Goal: Task Accomplishment & Management: Use online tool/utility

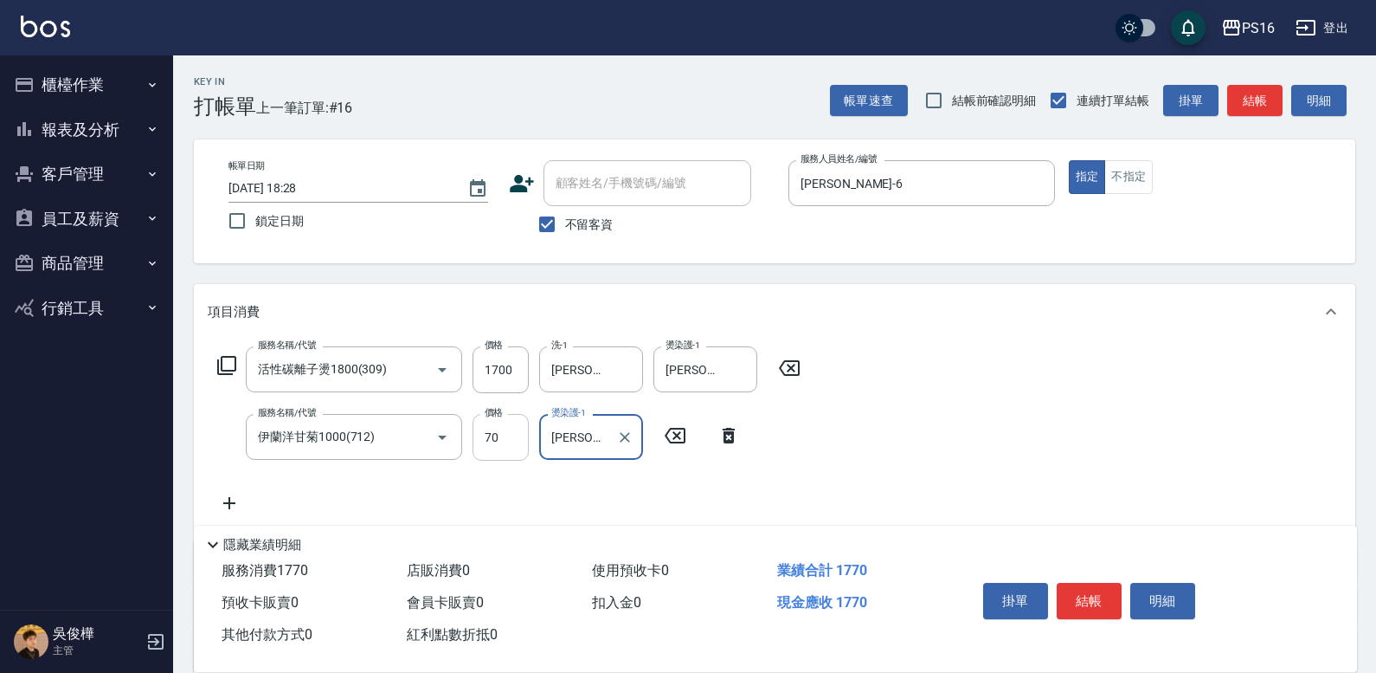
type input "吳梅倩-28"
click at [510, 427] on input "70" at bounding box center [501, 437] width 56 height 47
type input "700"
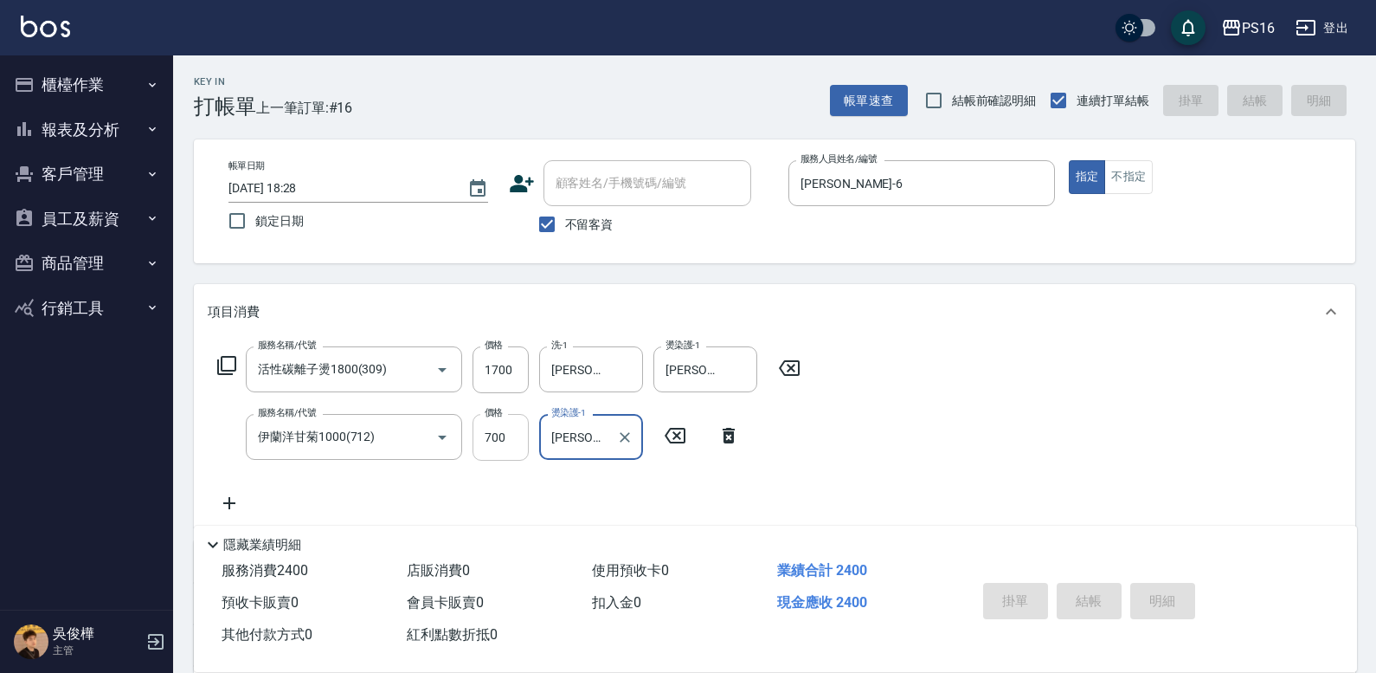
type input "2025/09/23 19:28"
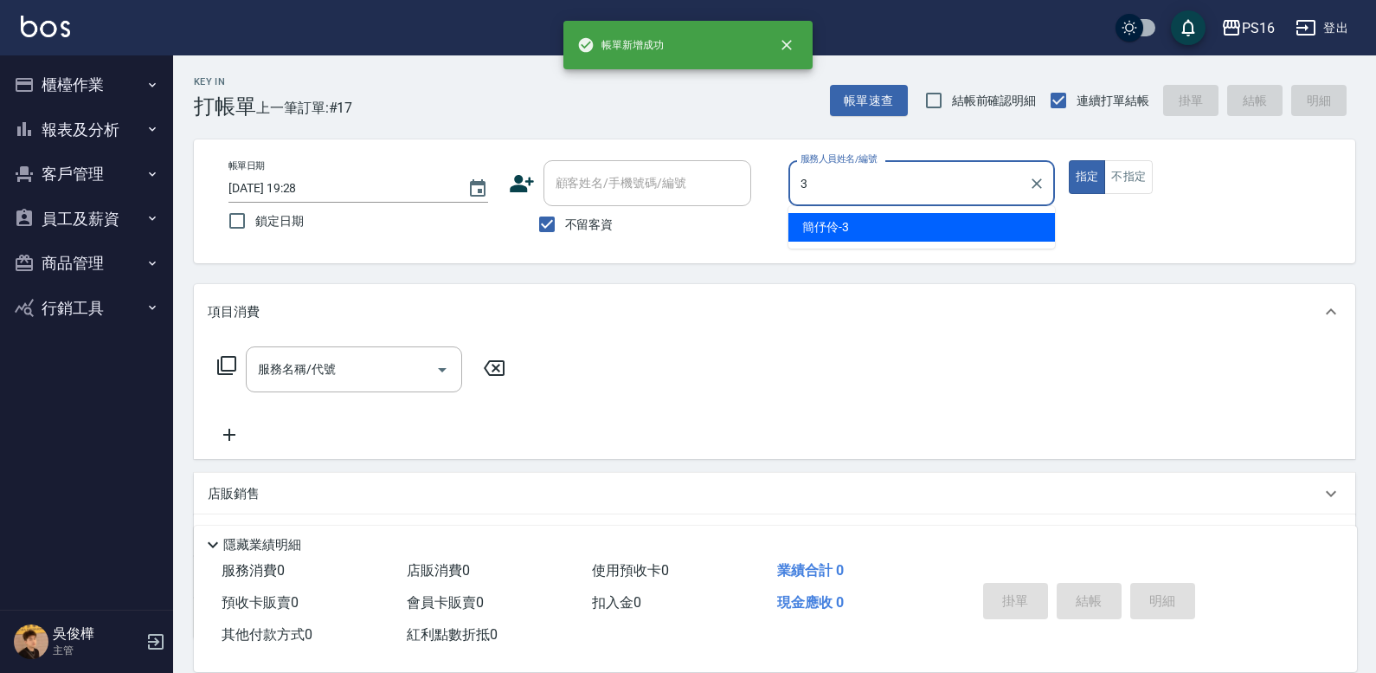
type input "簡伃伶-3"
type button "true"
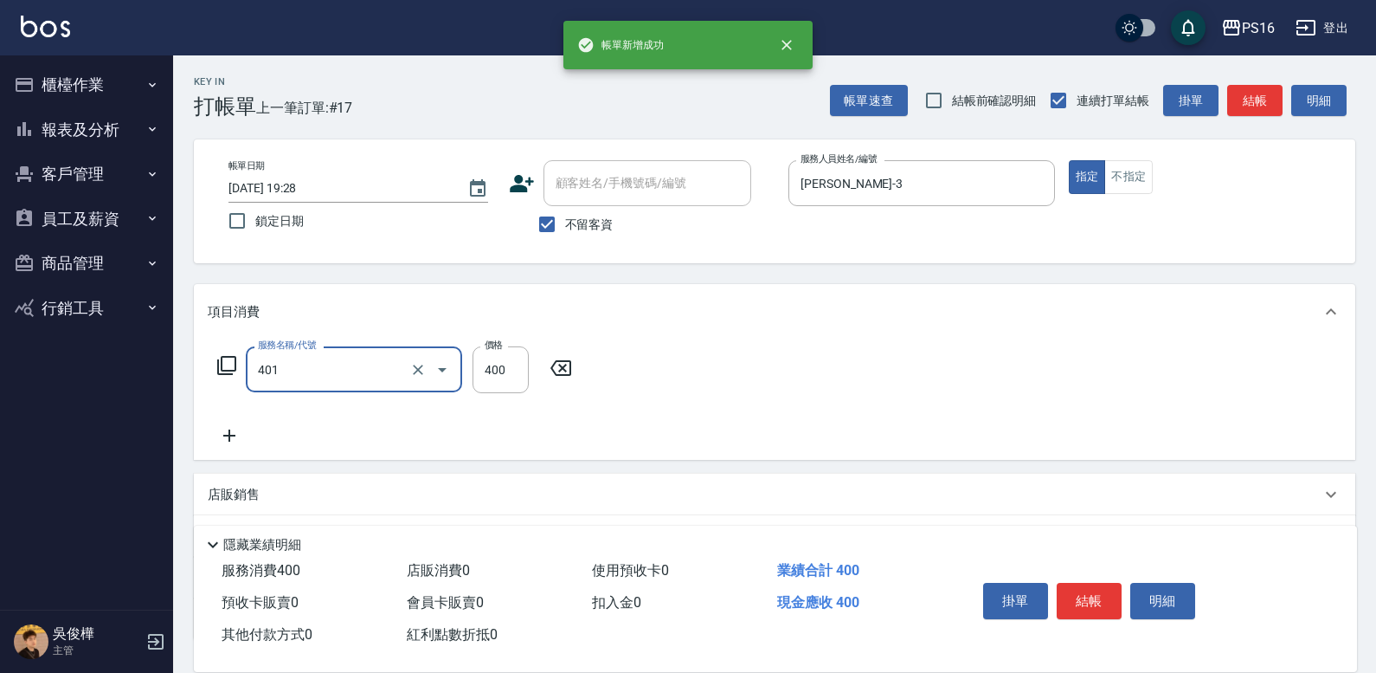
type input "剪髮(401)"
type input "200"
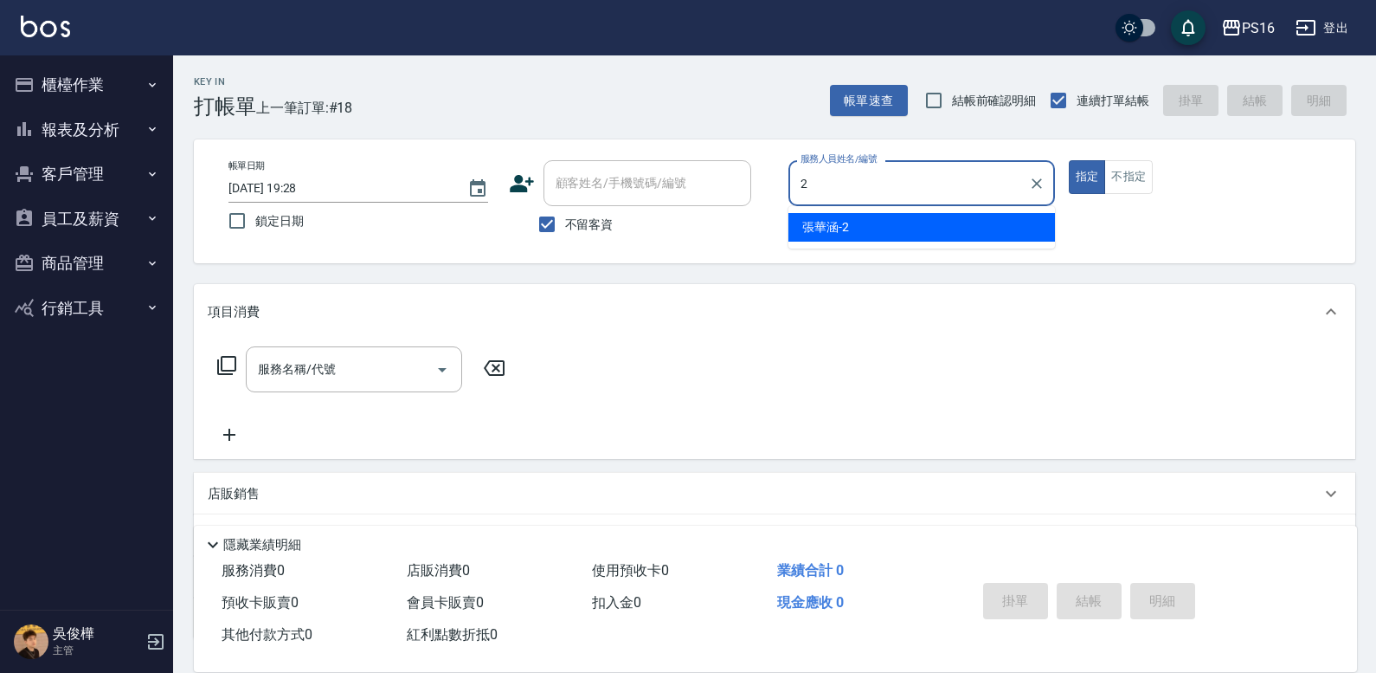
type input "張華涵-2"
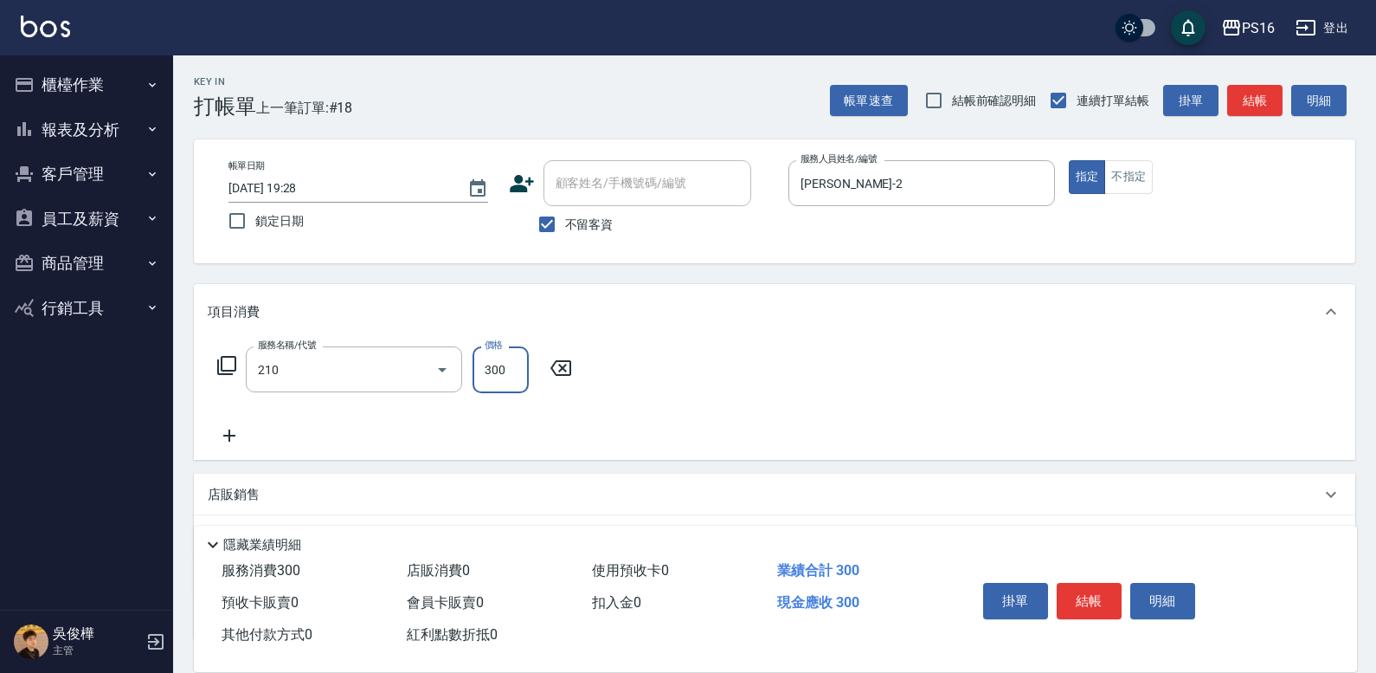
type input "歐娜洗髮精(210)"
type input "張華涵-2"
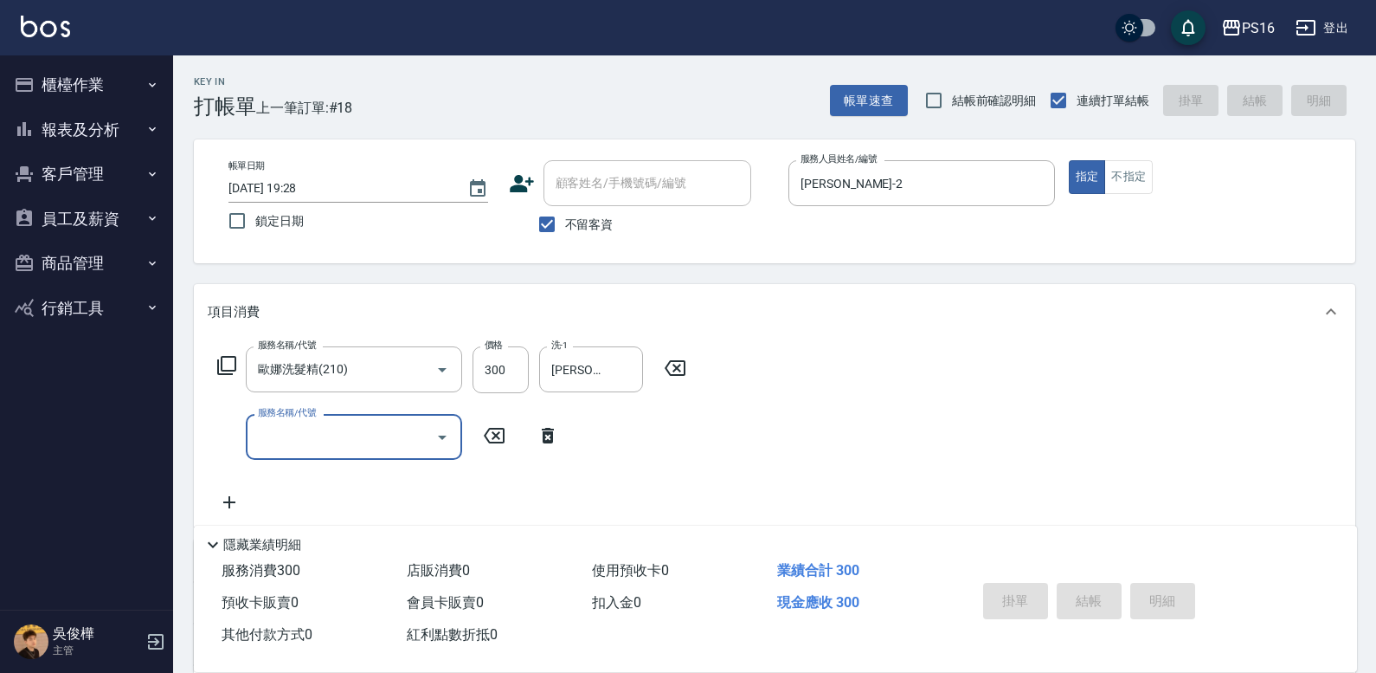
type input "2025/09/23 19:55"
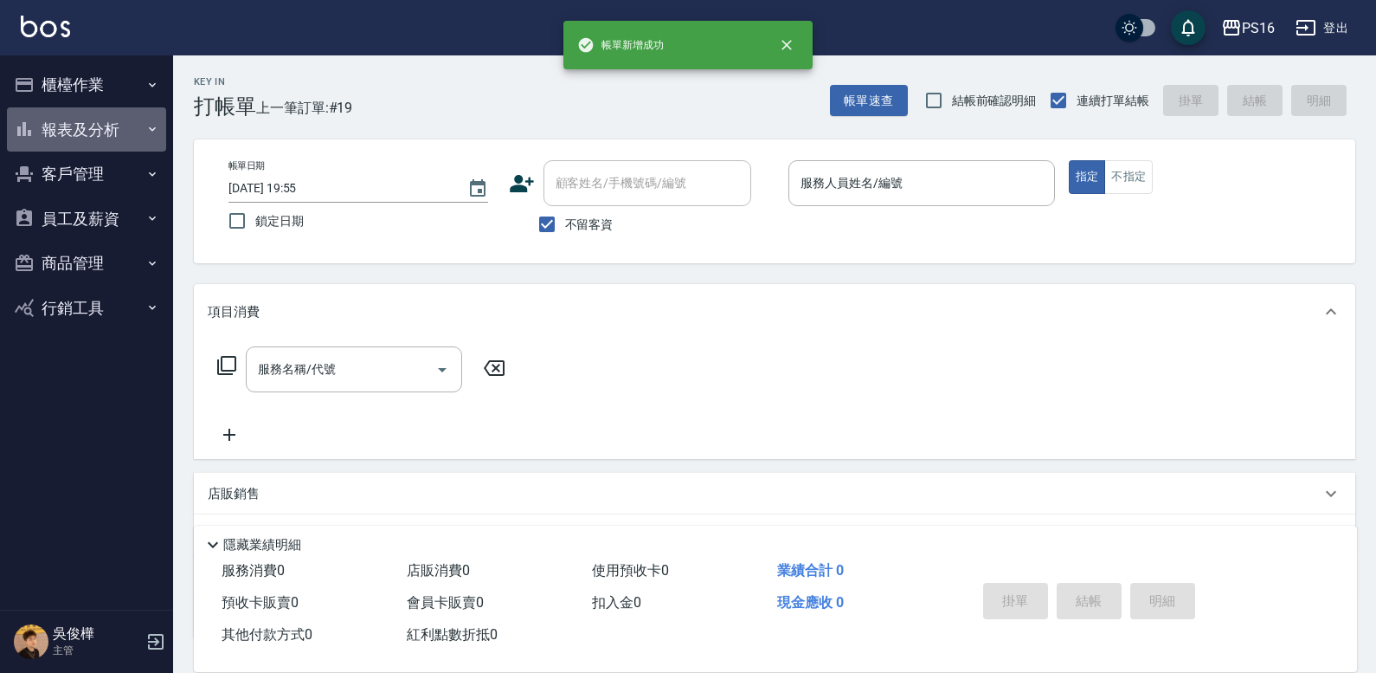
click at [126, 119] on button "報表及分析" at bounding box center [86, 129] width 159 height 45
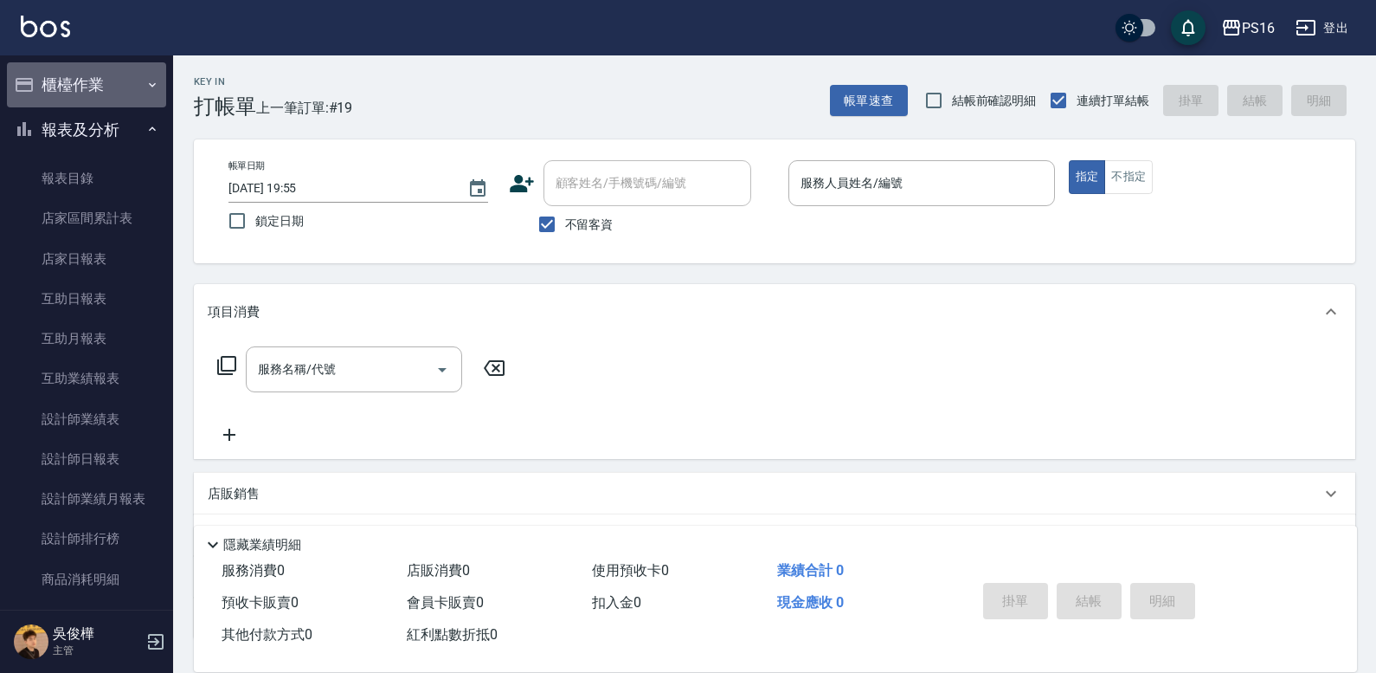
click at [133, 82] on button "櫃檯作業" at bounding box center [86, 84] width 159 height 45
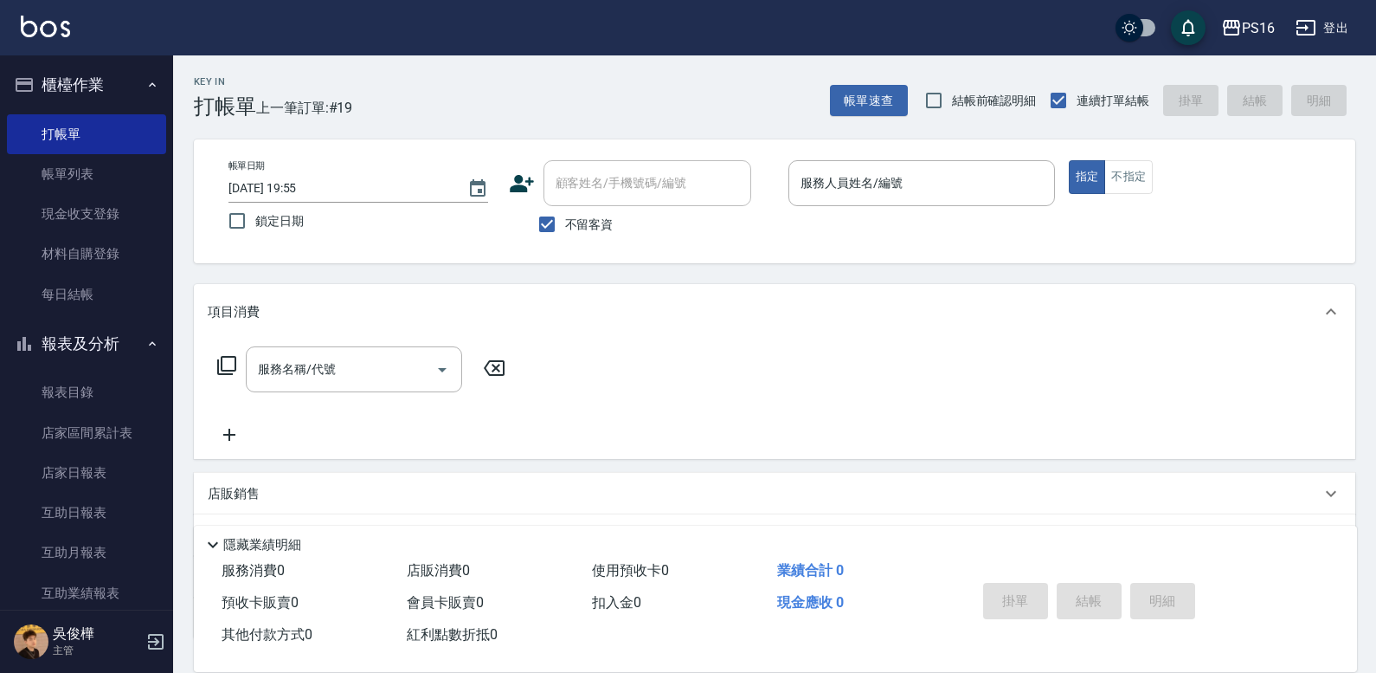
click at [98, 315] on ul "打帳單 帳單列表 現金收支登錄 材料自購登錄 每日結帳" at bounding box center [86, 214] width 159 height 214
click at [101, 312] on link "每日結帳" at bounding box center [86, 294] width 159 height 40
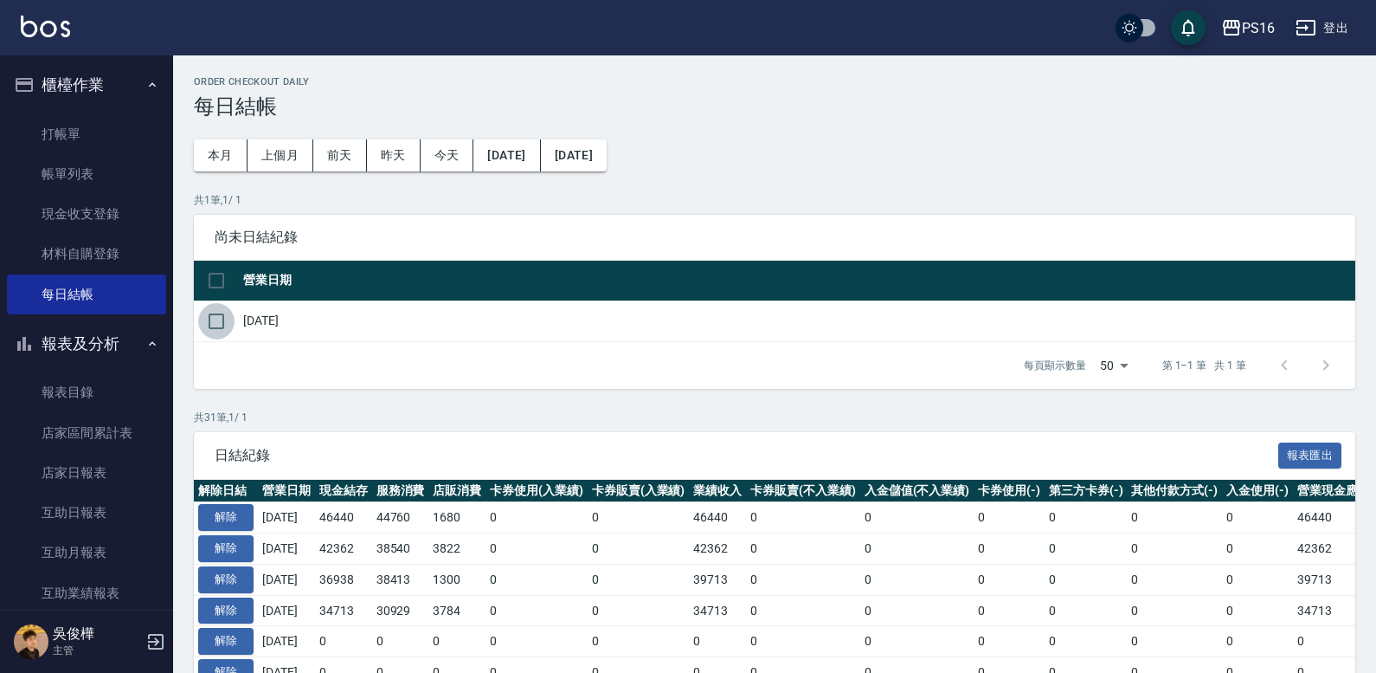
click at [209, 307] on input "checkbox" at bounding box center [216, 321] width 36 height 36
checkbox input "true"
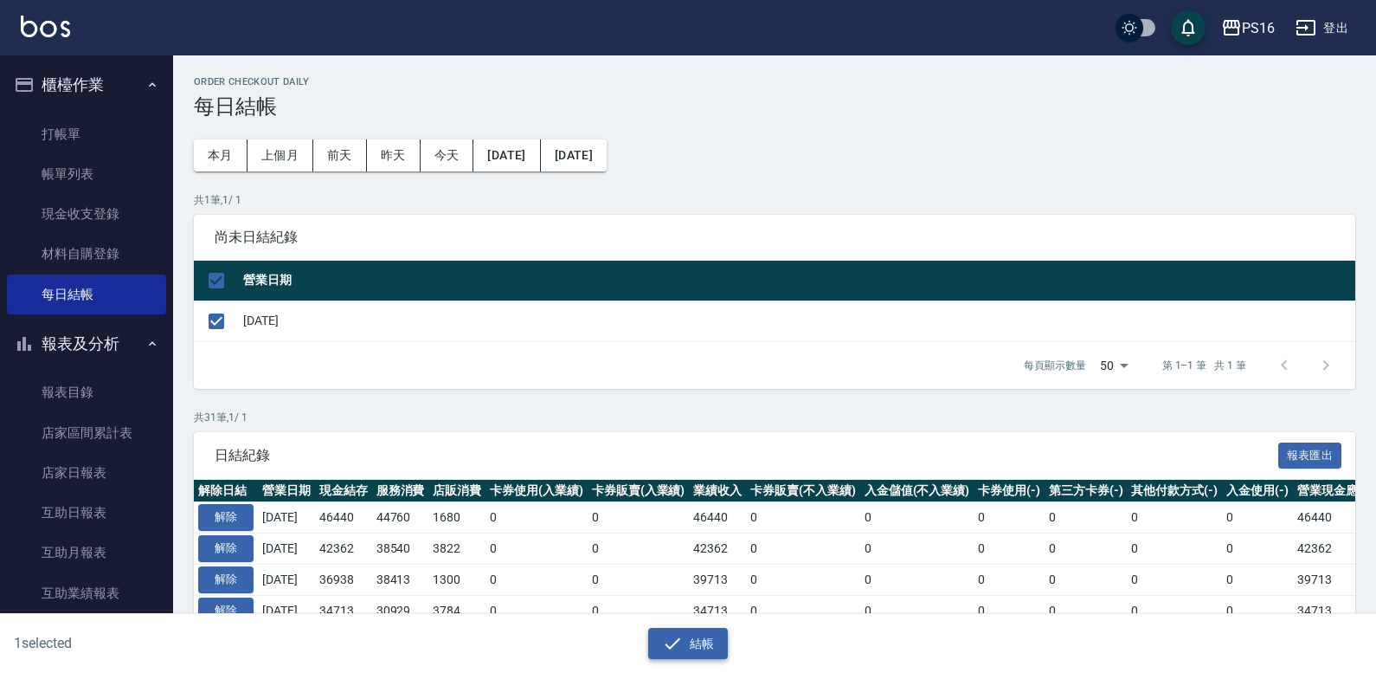
click at [699, 654] on button "結帳" at bounding box center [688, 644] width 81 height 32
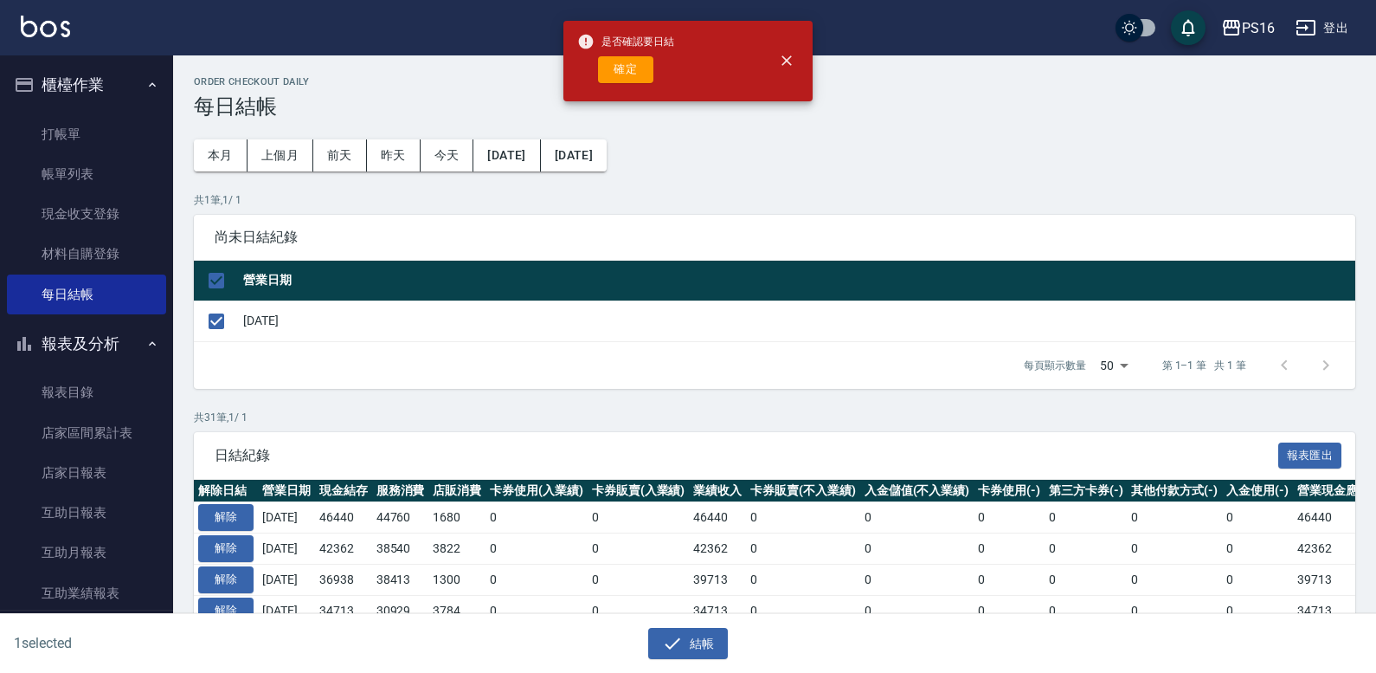
click at [632, 77] on button "確定" at bounding box center [625, 69] width 55 height 27
checkbox input "false"
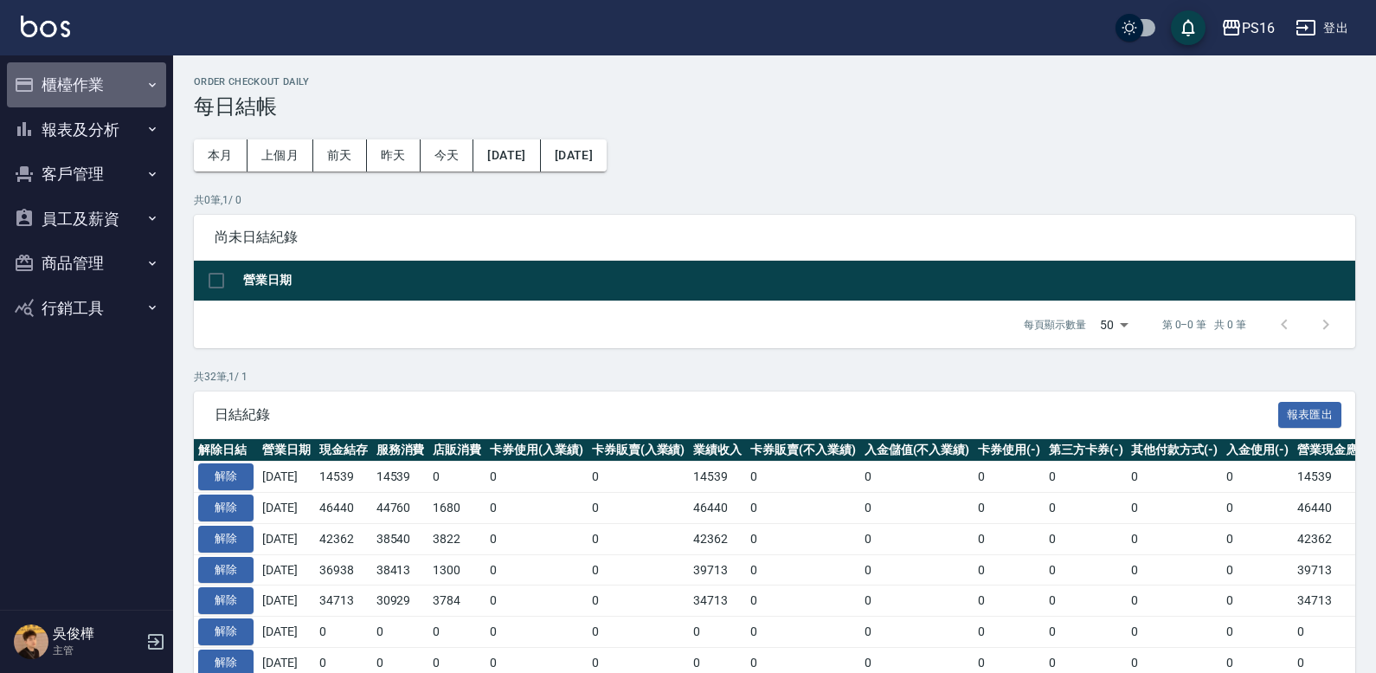
click at [89, 74] on button "櫃檯作業" at bounding box center [86, 84] width 159 height 45
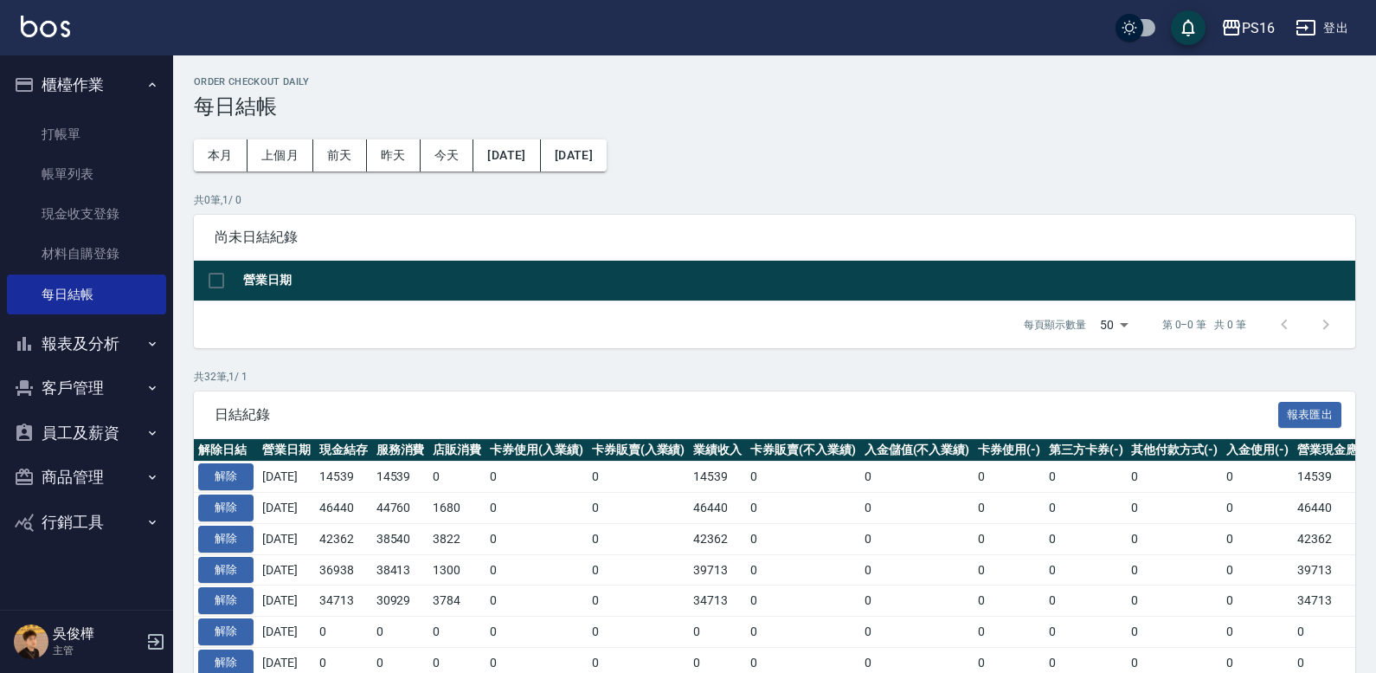
click at [121, 112] on ul "打帳單 帳單列表 現金收支登錄 材料自購登錄 每日結帳" at bounding box center [86, 214] width 159 height 214
click at [121, 69] on button "櫃檯作業" at bounding box center [86, 84] width 159 height 45
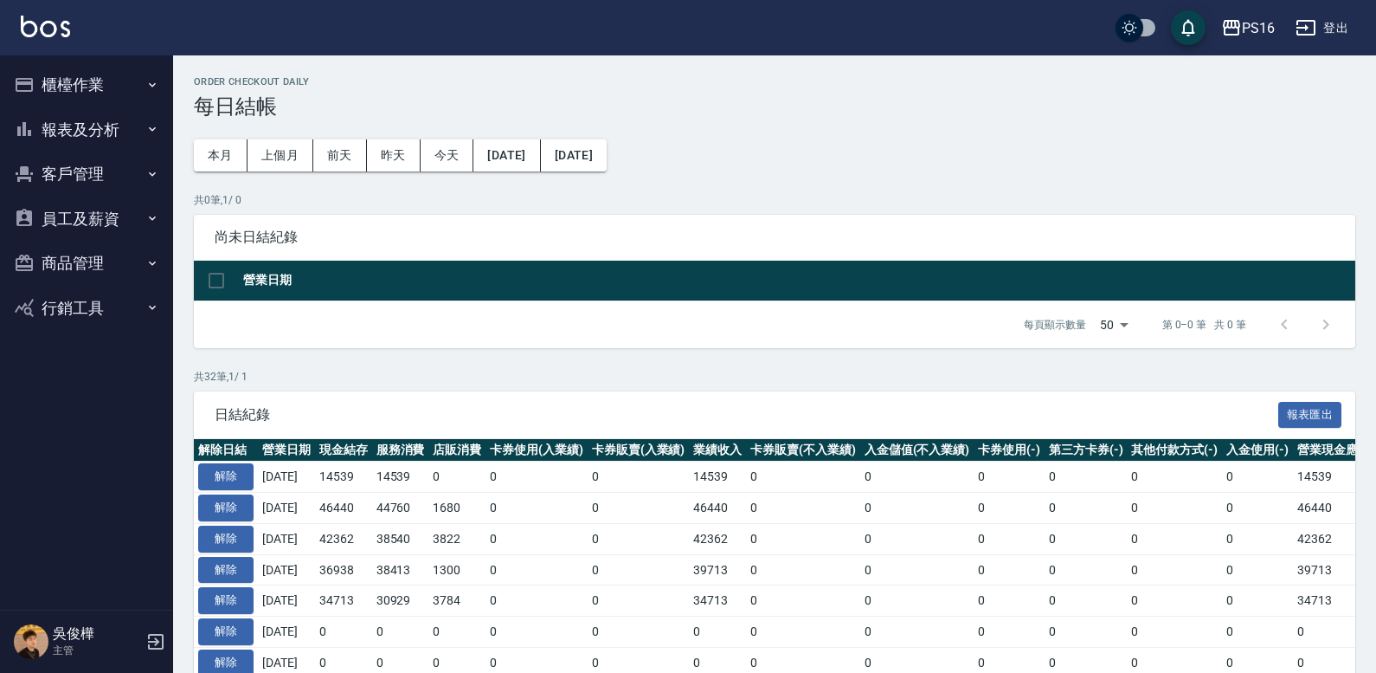
drag, startPoint x: 111, startPoint y: 190, endPoint x: 111, endPoint y: 155, distance: 35.5
click at [111, 190] on button "客戶管理" at bounding box center [86, 173] width 159 height 45
click at [109, 126] on button "報表及分析" at bounding box center [86, 129] width 159 height 45
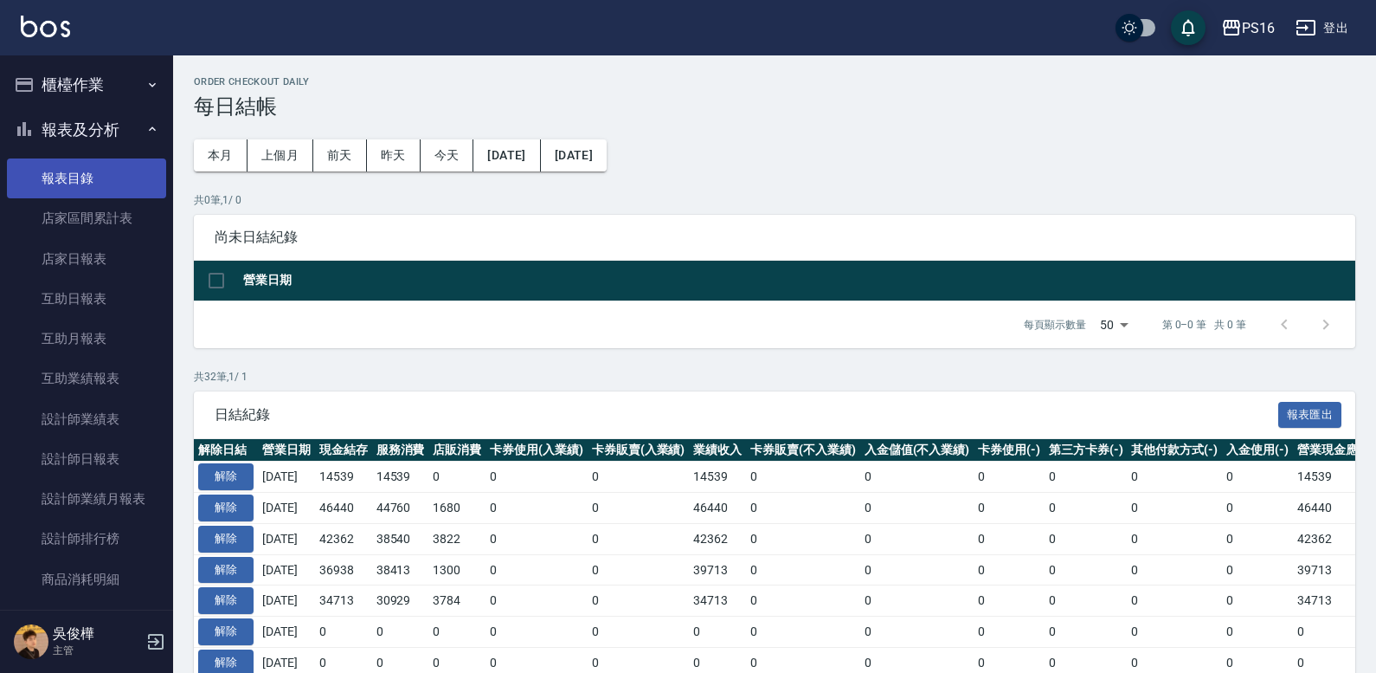
click at [119, 171] on link "報表目錄" at bounding box center [86, 178] width 159 height 40
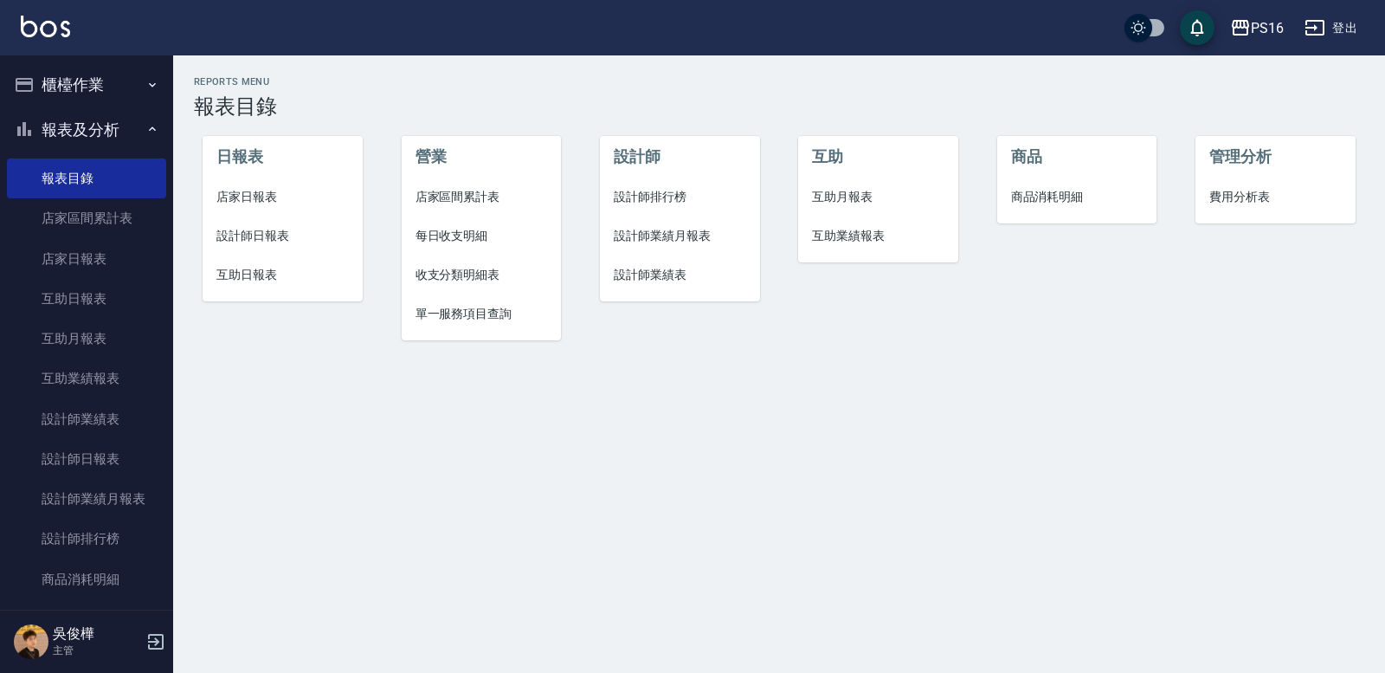
drag, startPoint x: 268, startPoint y: 199, endPoint x: 268, endPoint y: 209, distance: 10.4
click at [267, 199] on span "店家日報表" at bounding box center [282, 197] width 132 height 18
click at [280, 235] on span "設計師日報表" at bounding box center [282, 236] width 132 height 18
click at [266, 274] on span "互助日報表" at bounding box center [282, 275] width 132 height 18
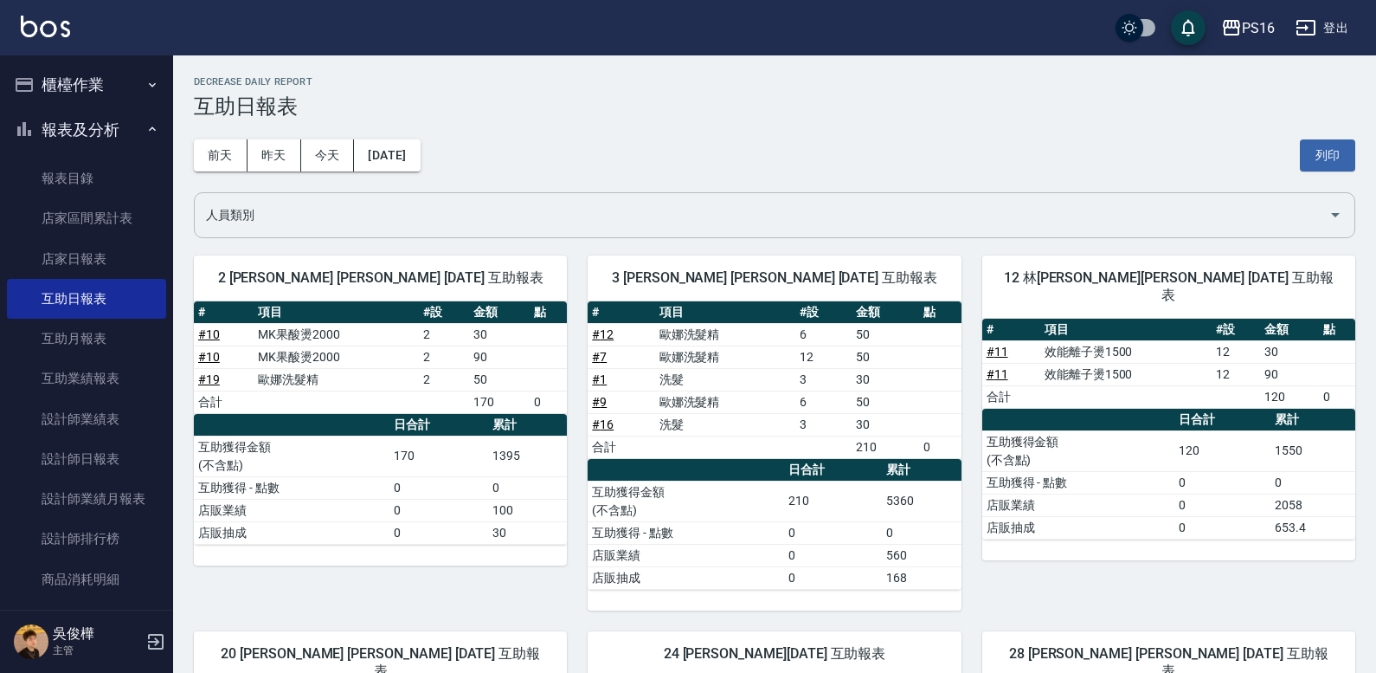
click at [1318, 188] on div "前天 昨天 今天 2025/09/23 列印" at bounding box center [775, 156] width 1162 height 74
click at [1325, 205] on div at bounding box center [1335, 215] width 26 height 46
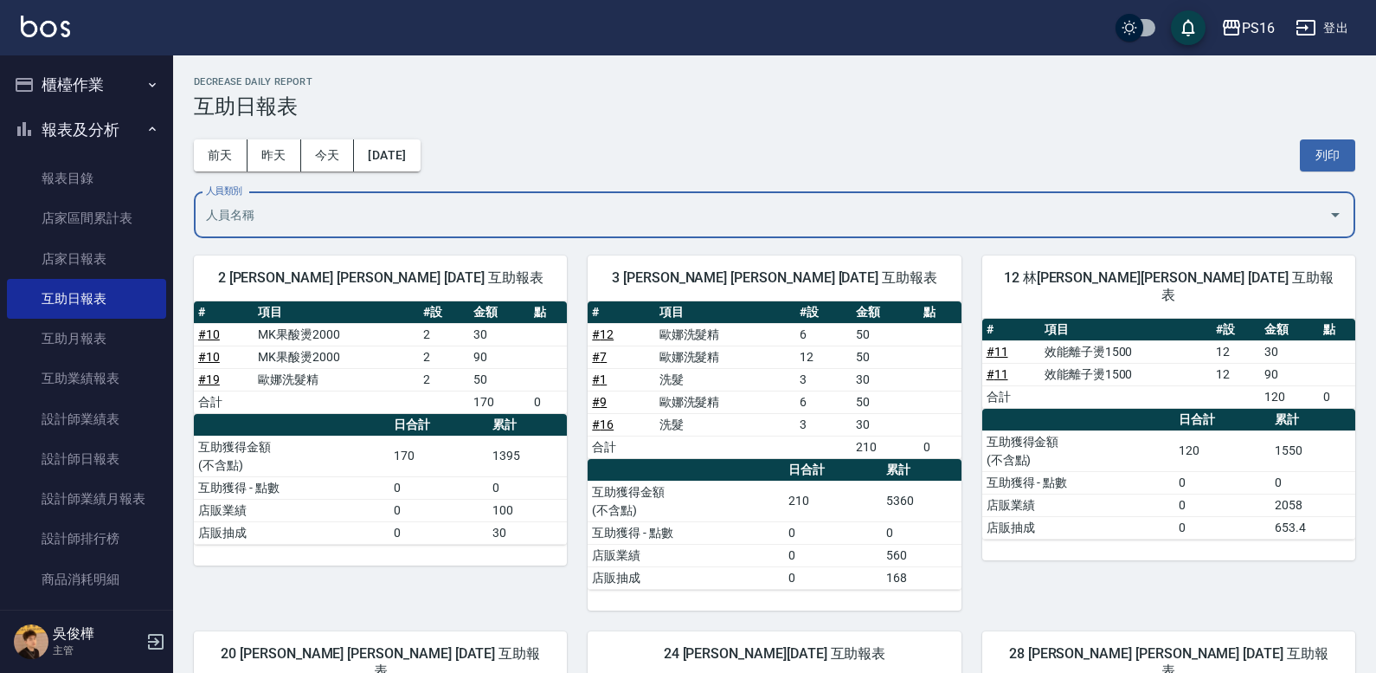
click at [1254, 216] on input "人員類別" at bounding box center [762, 215] width 1120 height 30
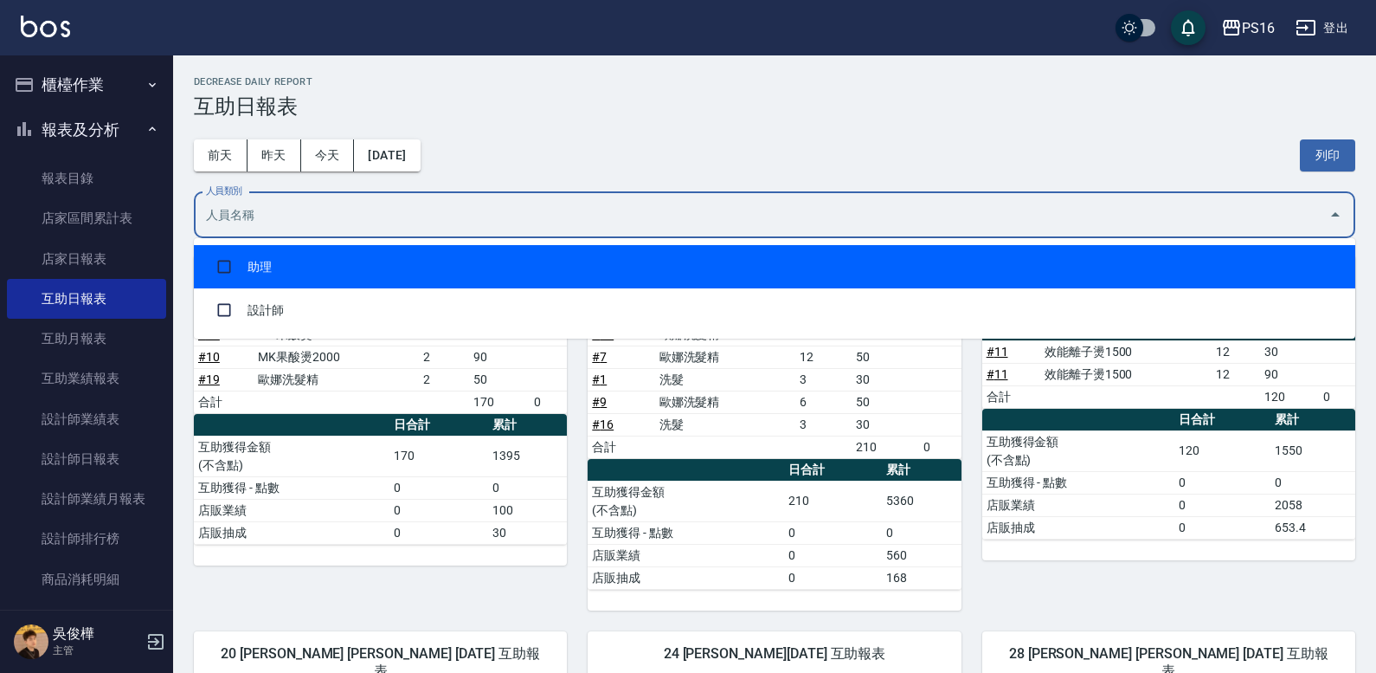
drag, startPoint x: 1133, startPoint y: 262, endPoint x: 1152, endPoint y: 239, distance: 30.2
click at [1133, 257] on li "助理" at bounding box center [775, 266] width 1162 height 43
checkbox input "true"
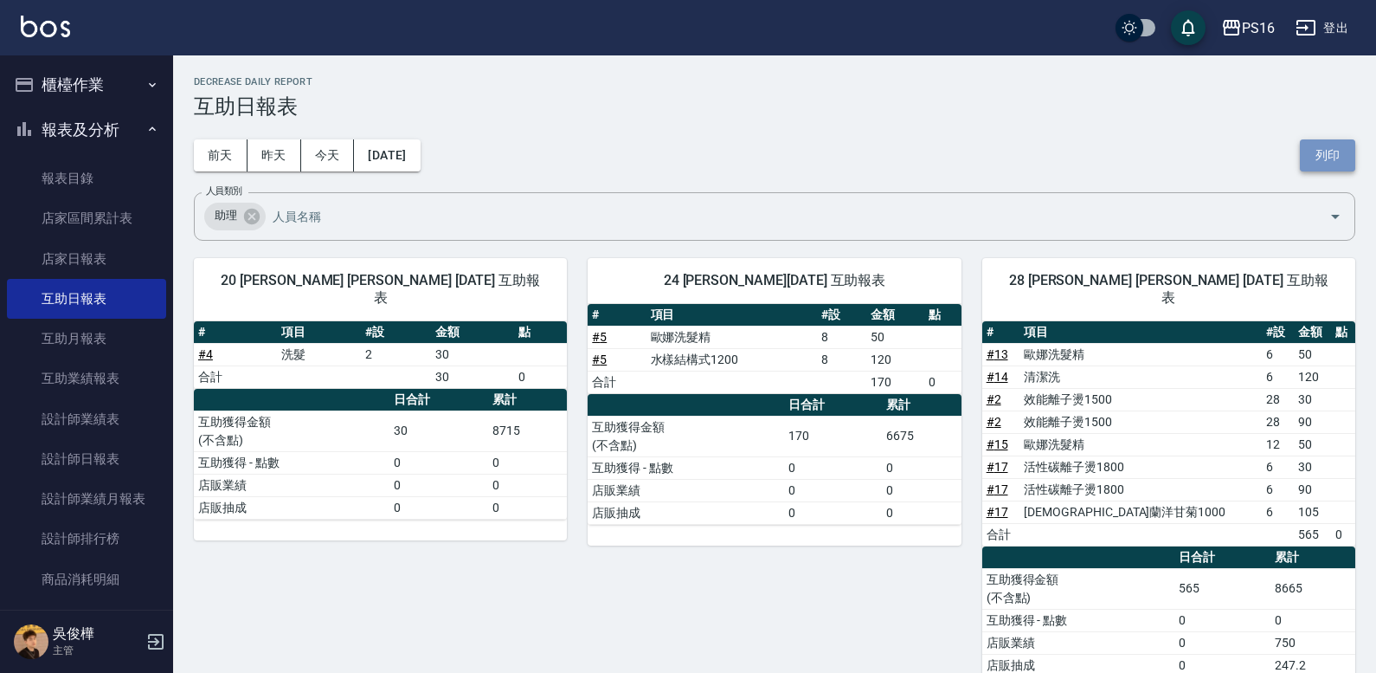
click at [1334, 146] on button "列印" at bounding box center [1327, 155] width 55 height 32
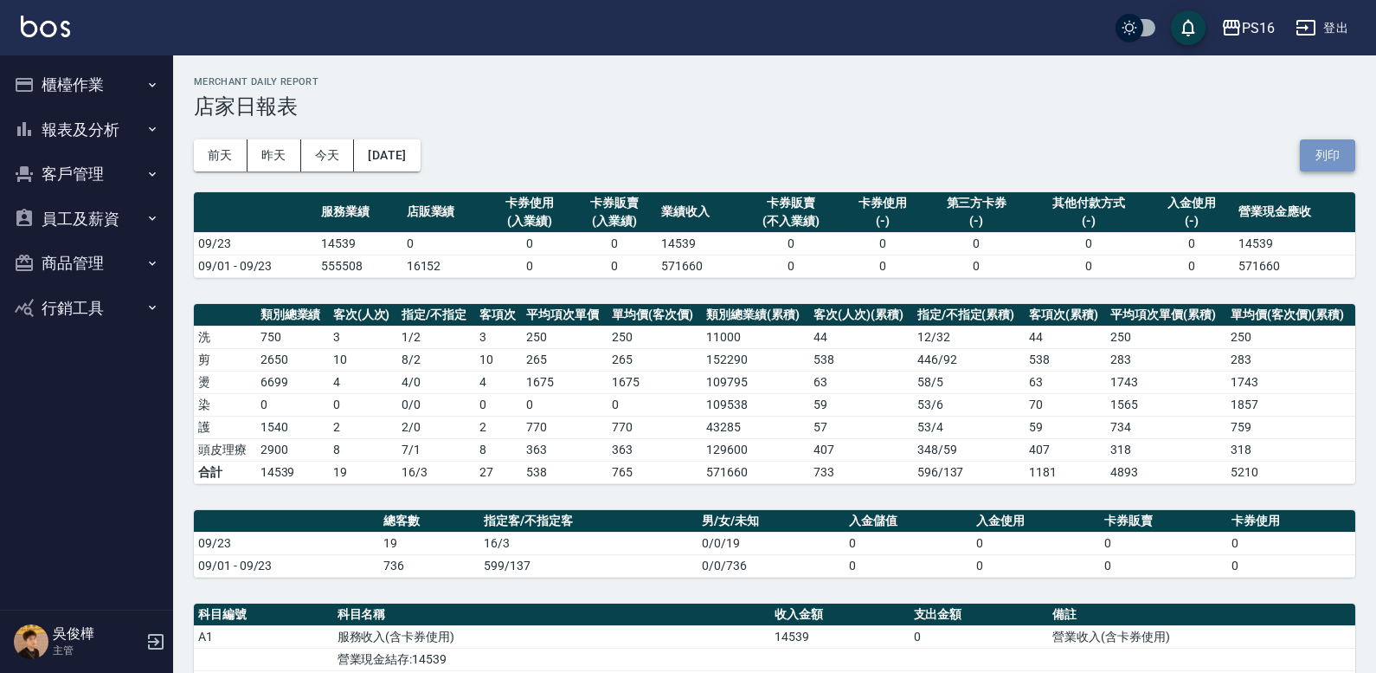
click at [1331, 154] on button "列印" at bounding box center [1327, 155] width 55 height 32
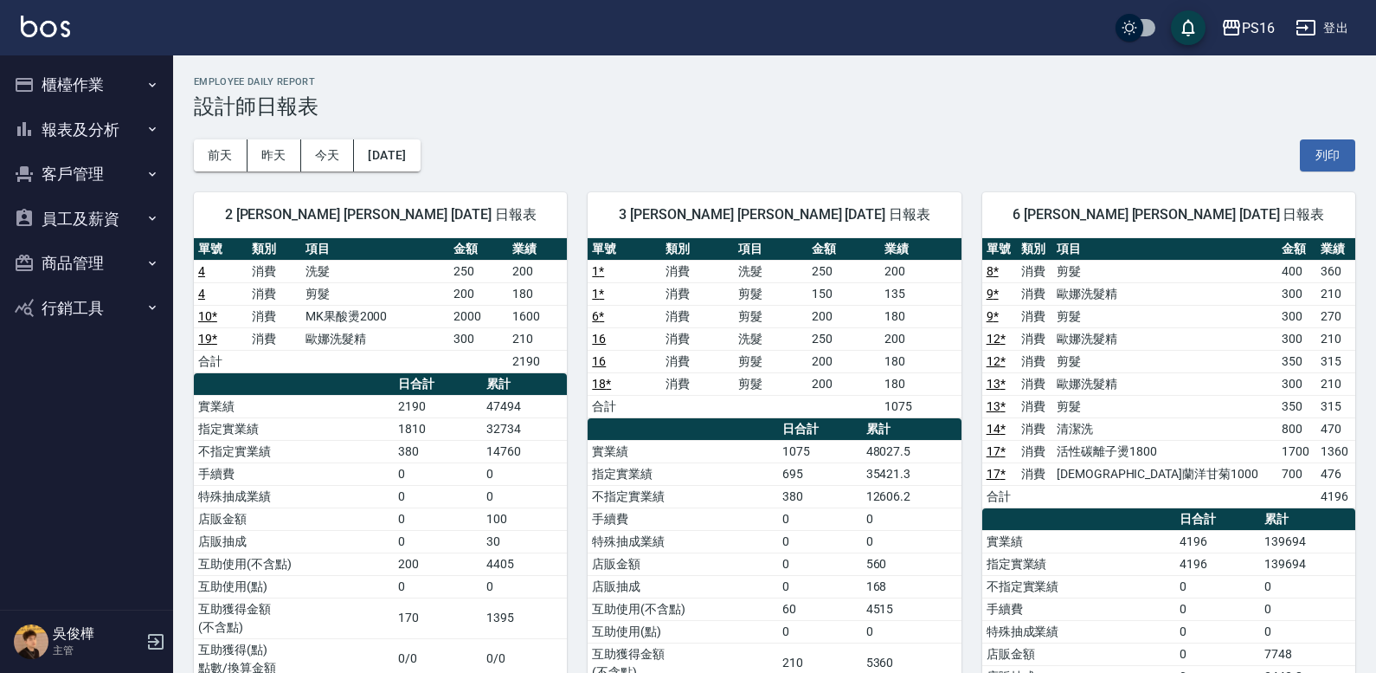
click at [1340, 150] on button "列印" at bounding box center [1327, 155] width 55 height 32
click at [60, 88] on button "櫃檯作業" at bounding box center [86, 84] width 159 height 45
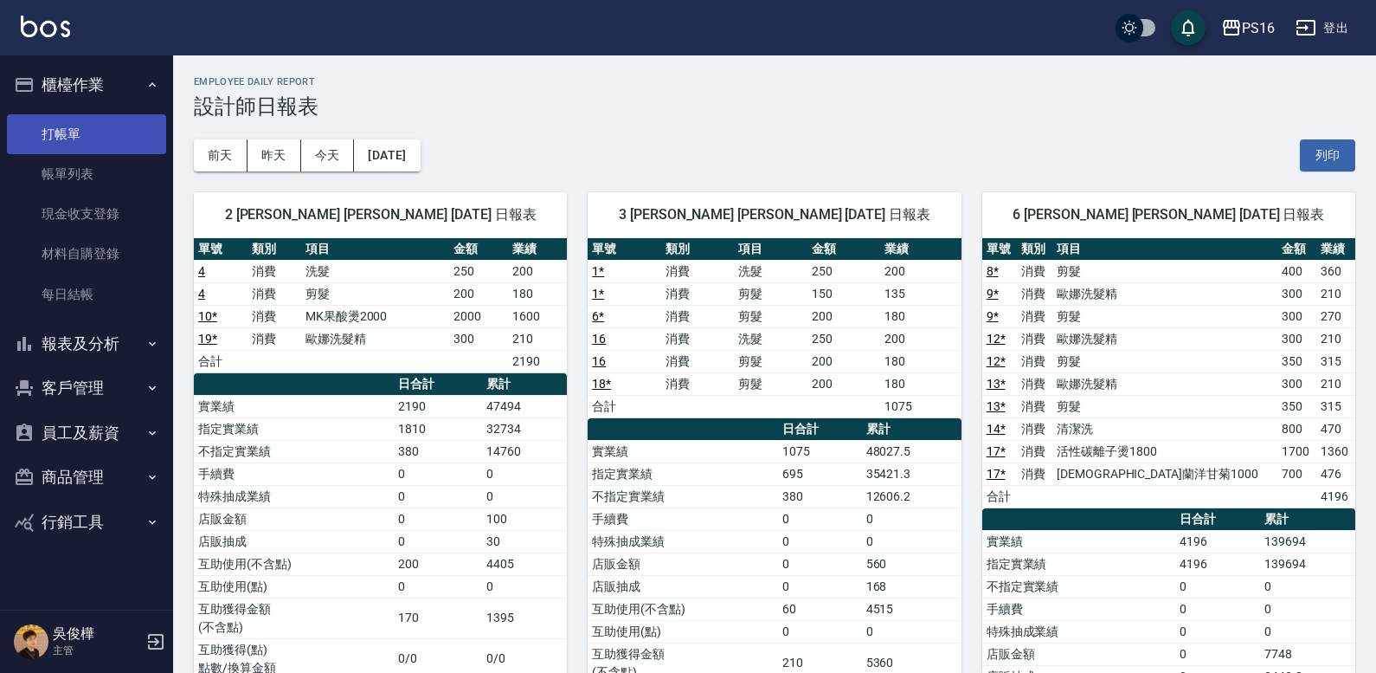
click at [79, 118] on link "打帳單" at bounding box center [86, 134] width 159 height 40
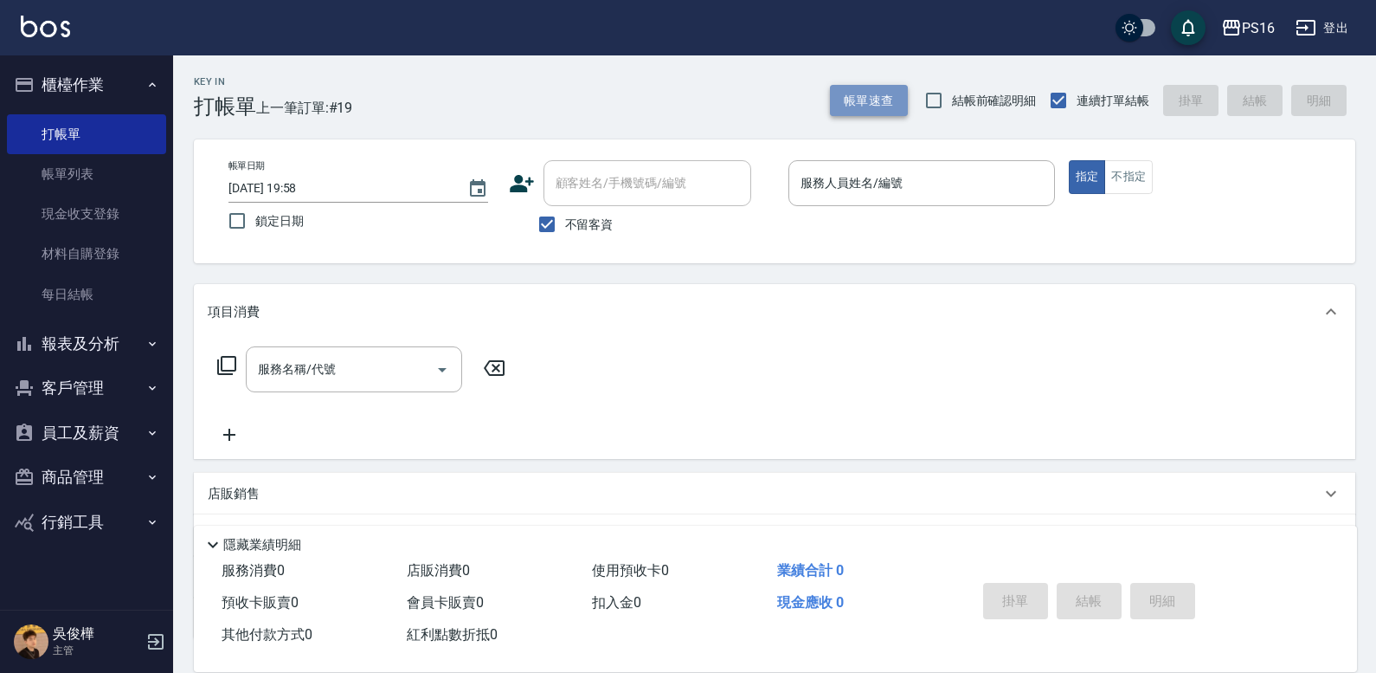
click at [859, 88] on button "帳單速查" at bounding box center [869, 101] width 78 height 32
